Goal: Information Seeking & Learning: Learn about a topic

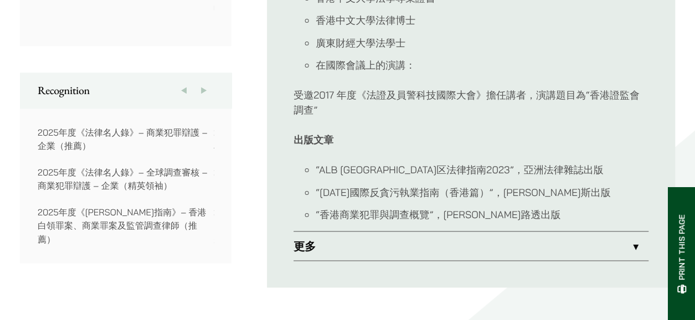
scroll to position [831, 0]
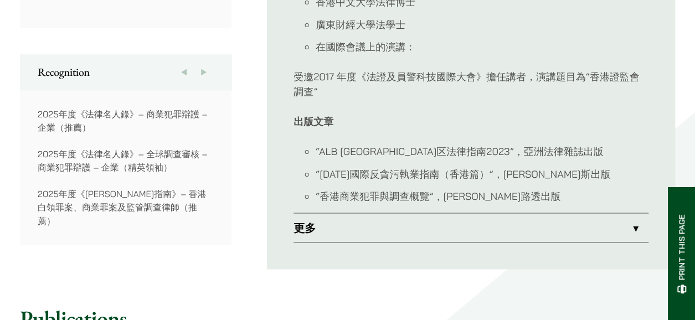
click at [624, 228] on link "更多" at bounding box center [471, 227] width 355 height 29
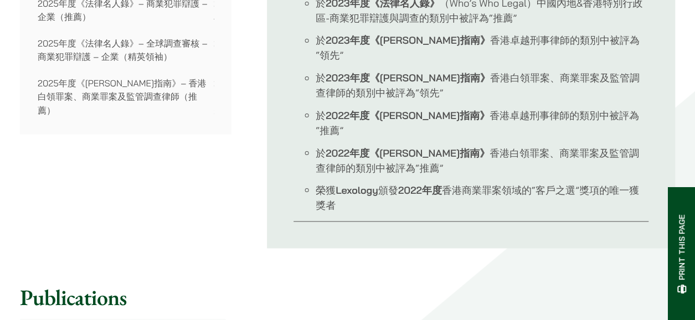
scroll to position [1164, 0]
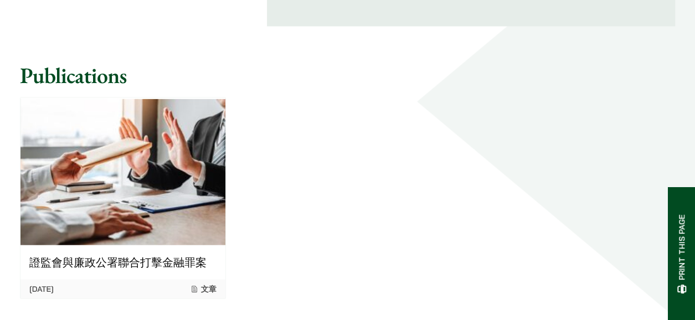
click at [142, 176] on img at bounding box center [123, 171] width 205 height 147
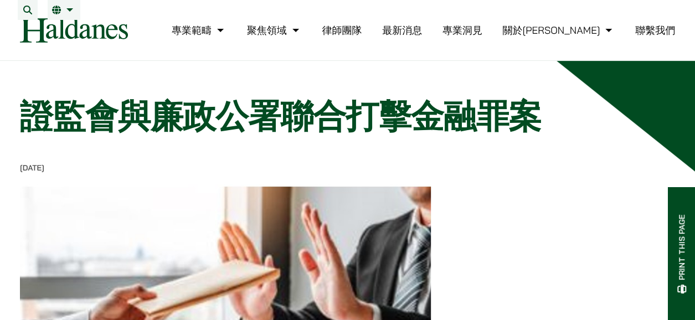
click at [362, 37] on link "律師團隊" at bounding box center [342, 30] width 40 height 13
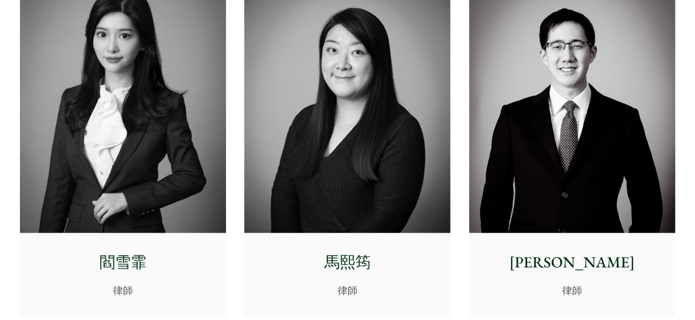
scroll to position [3161, 0]
